Goal: Find specific page/section: Find specific page/section

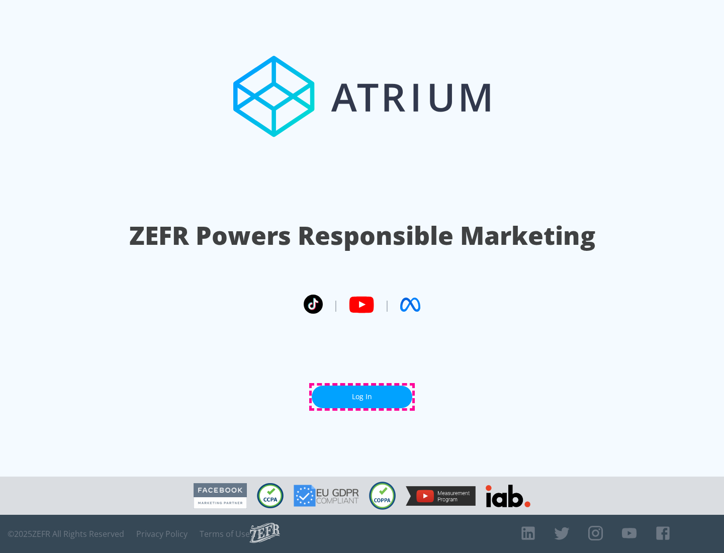
click at [362, 397] on link "Log In" at bounding box center [362, 397] width 101 height 23
